Goal: Find specific page/section: Find specific page/section

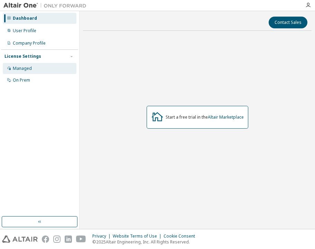
click at [52, 66] on div "Managed" at bounding box center [40, 68] width 74 height 11
